Goal: Information Seeking & Learning: Learn about a topic

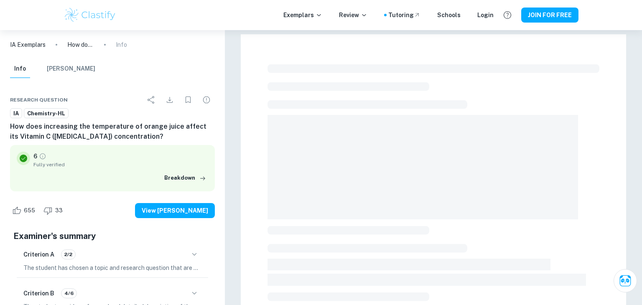
checkbox input "true"
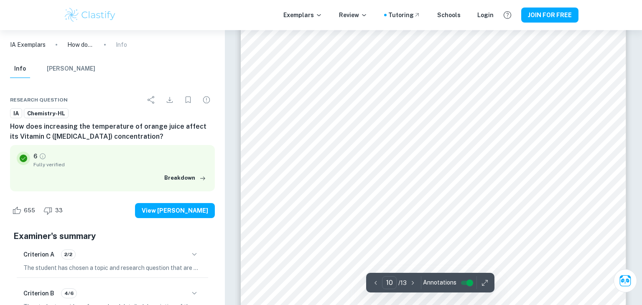
scroll to position [5151, 0]
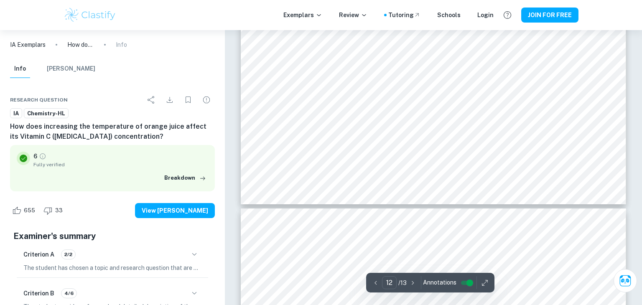
type input "13"
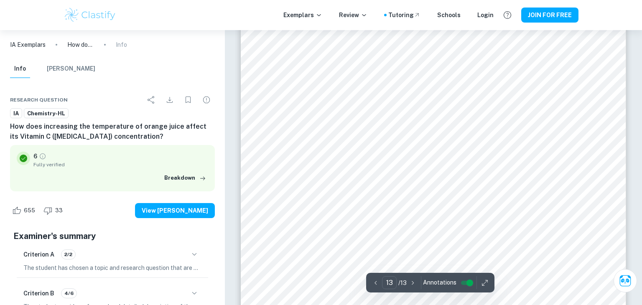
scroll to position [6806, 0]
